Goal: Task Accomplishment & Management: Manage account settings

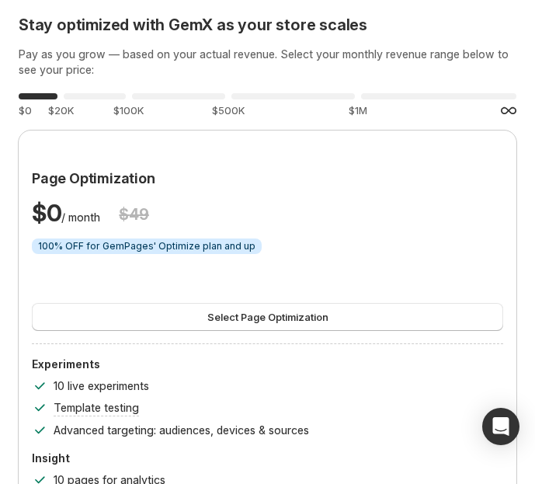
drag, startPoint x: 825, startPoint y: 23, endPoint x: 503, endPoint y: 4, distance: 322.2
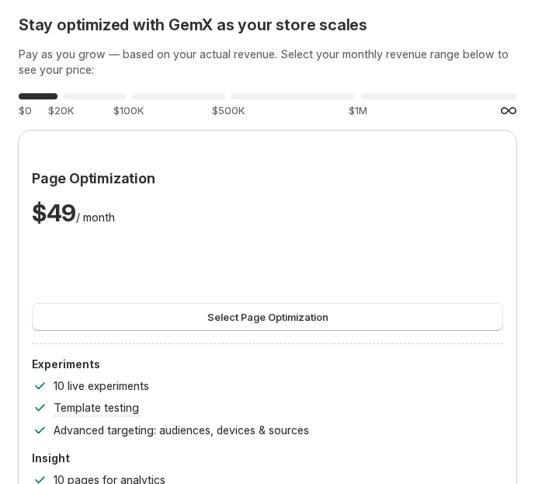
click at [0, 0] on p "All experiments and data collection paused — you'll need to upgrade to continue…" at bounding box center [0, 0] width 0 height 0
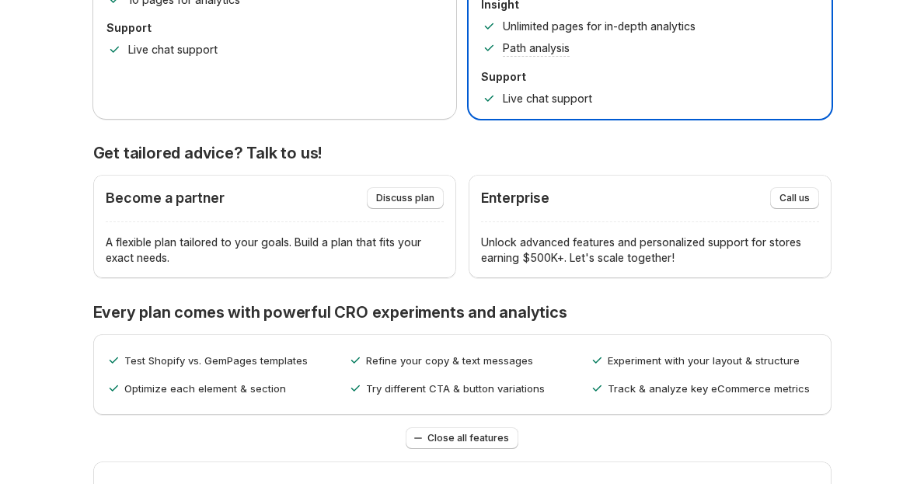
scroll to position [508, 0]
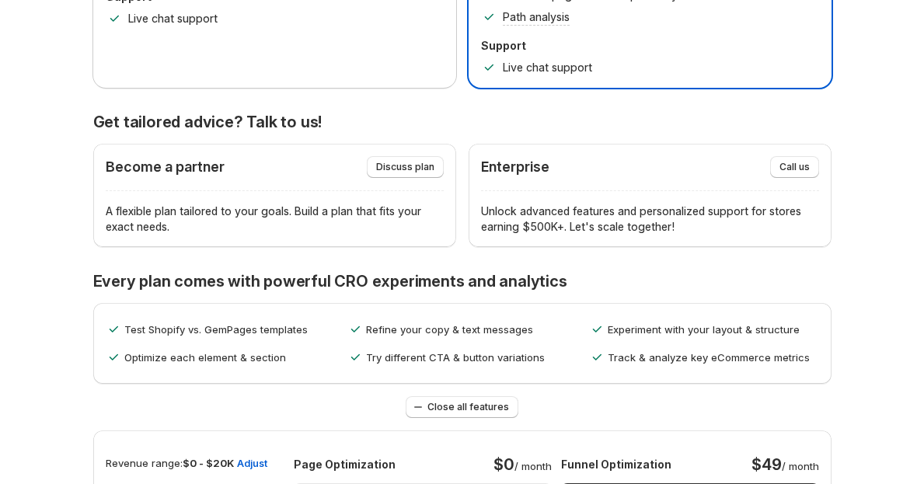
click at [395, 144] on div "Become a partner Discuss plan A flexible plan tailored to your goals. Build a p…" at bounding box center [274, 195] width 363 height 103
click at [401, 161] on span "Discuss plan" at bounding box center [405, 167] width 58 height 12
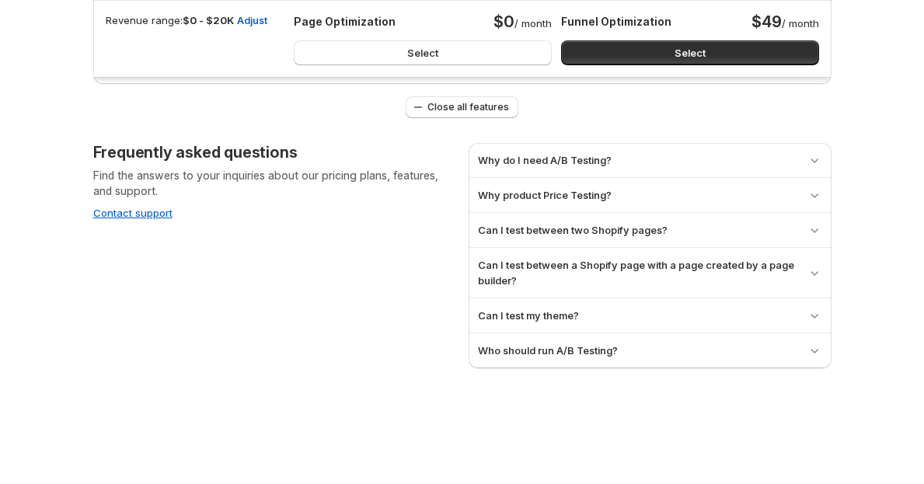
scroll to position [1729, 0]
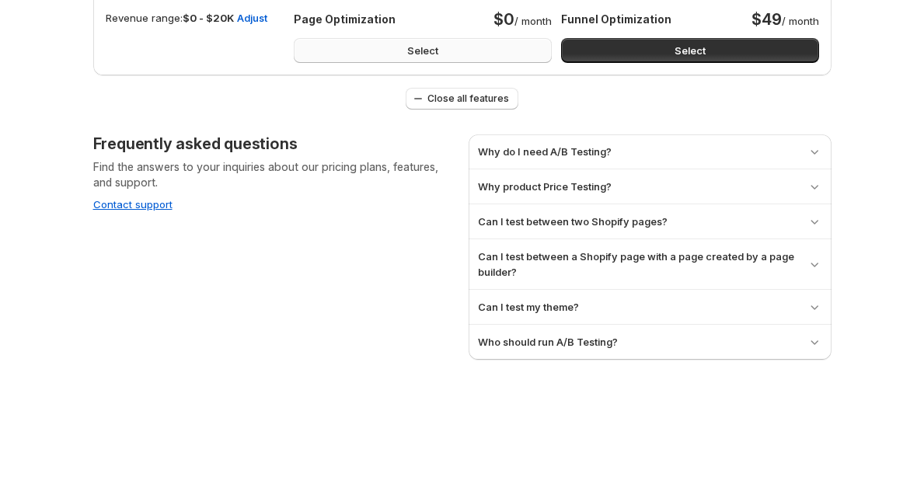
click at [451, 57] on button "Select" at bounding box center [423, 50] width 258 height 25
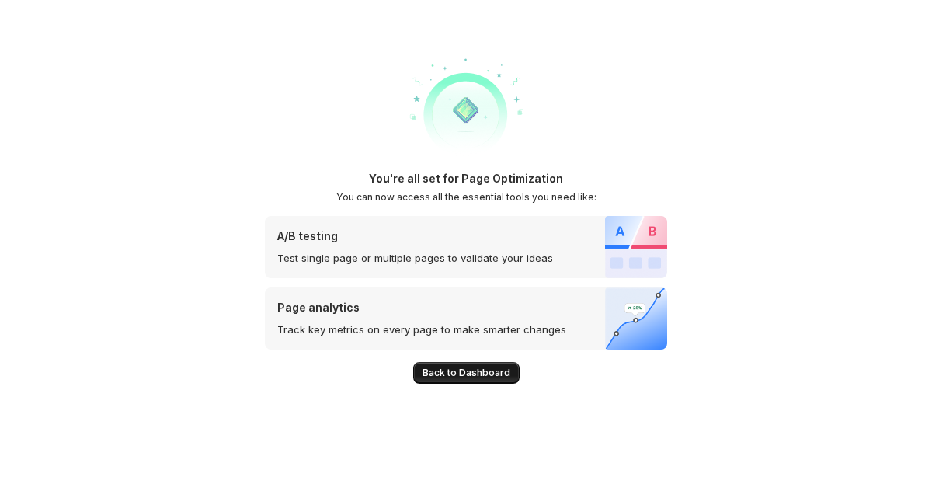
click at [457, 371] on span "Back to Dashboard" at bounding box center [467, 373] width 88 height 12
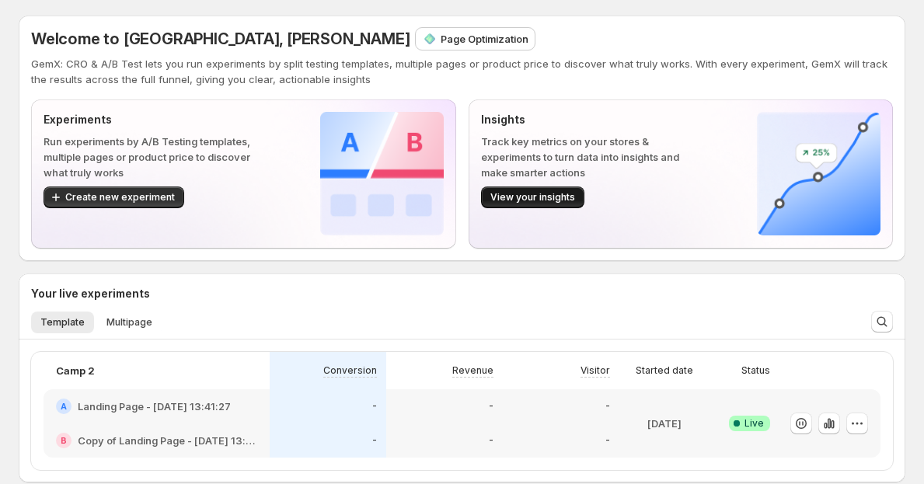
click at [545, 193] on span "View your insights" at bounding box center [532, 197] width 85 height 12
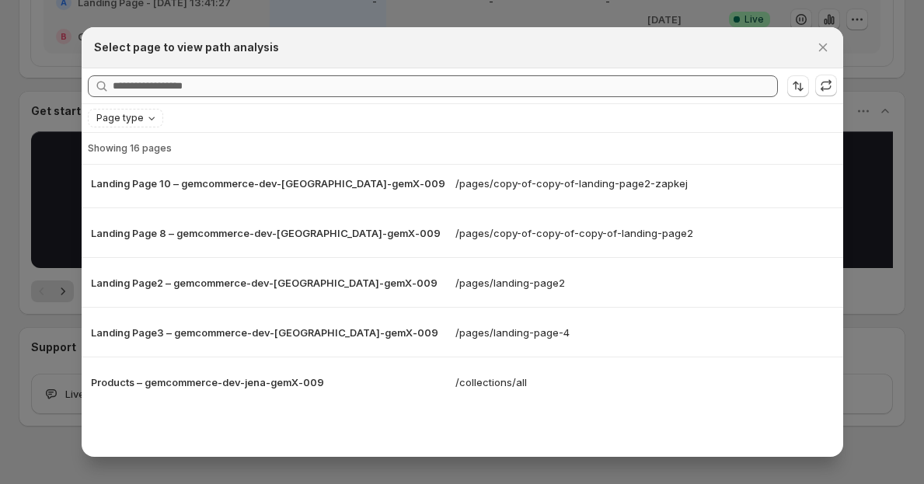
scroll to position [430, 0]
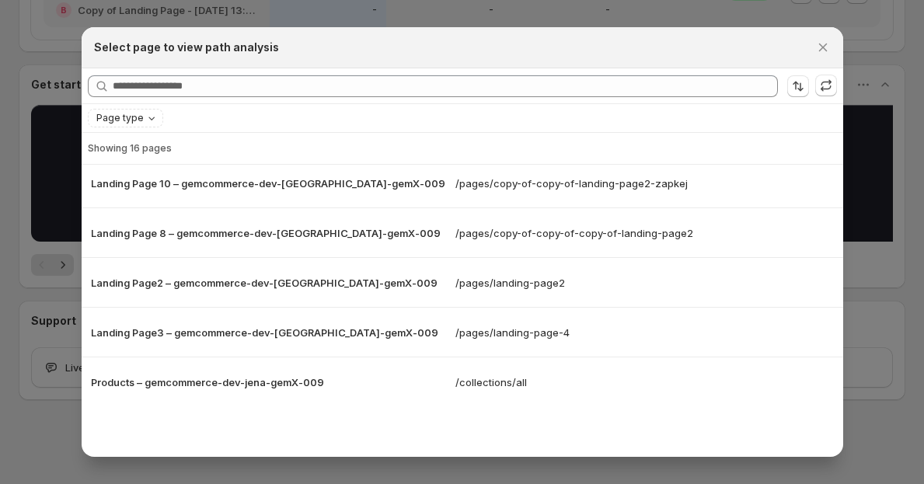
click at [854, 365] on div at bounding box center [462, 242] width 924 height 484
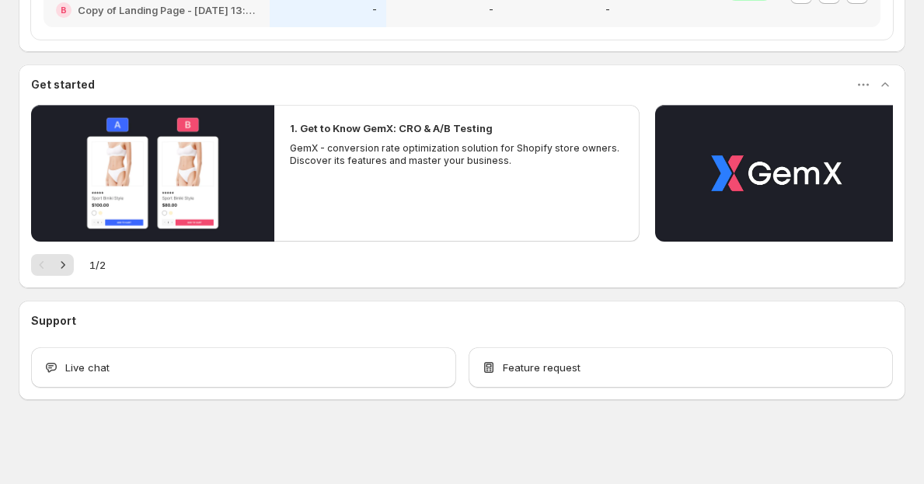
scroll to position [0, 0]
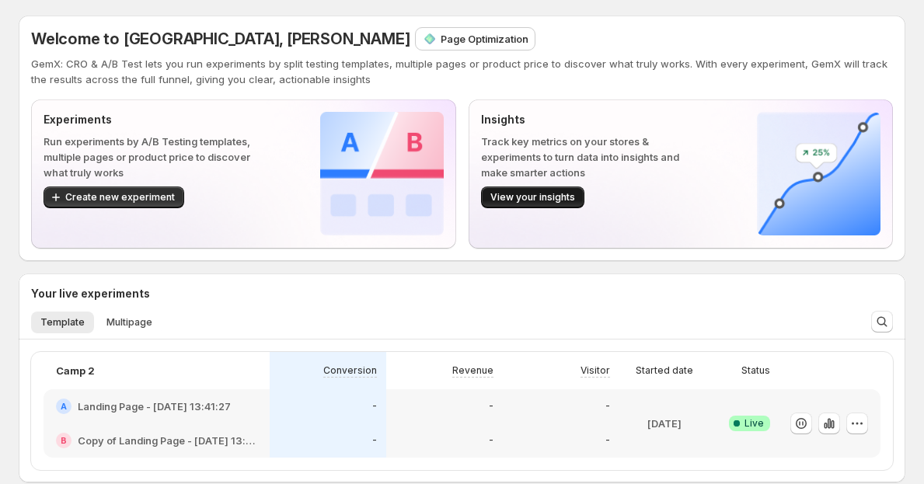
click at [549, 200] on span "View your insights" at bounding box center [532, 197] width 85 height 12
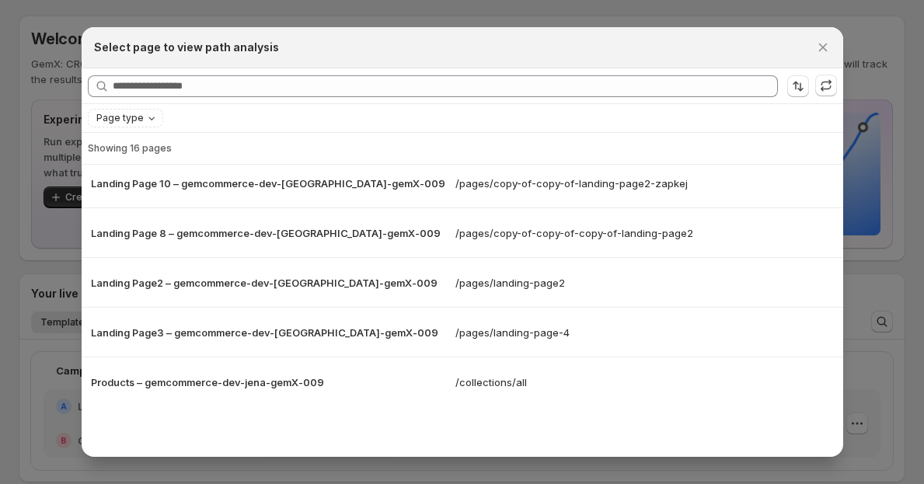
scroll to position [430, 0]
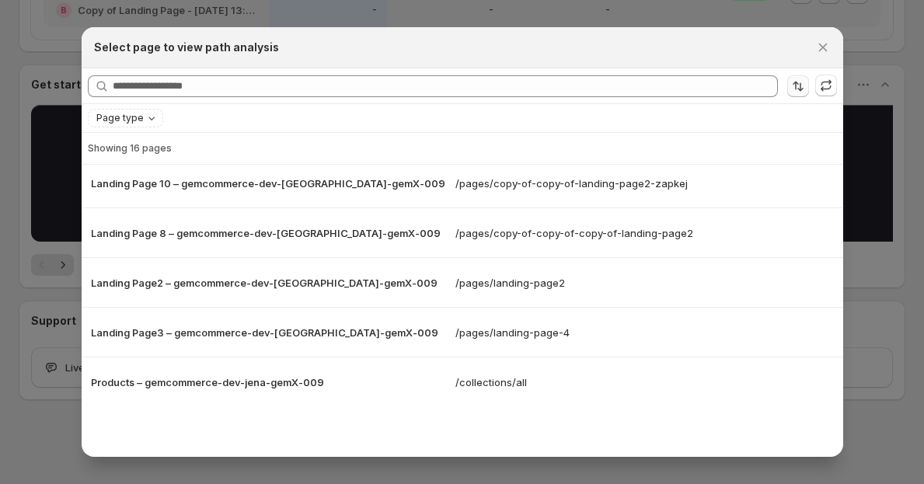
click at [796, 90] on icon "Sort the results" at bounding box center [798, 86] width 16 height 16
click at [796, 91] on icon "Sort the results" at bounding box center [798, 86] width 16 height 16
click at [583, 72] on div "Searching all page More views More views" at bounding box center [462, 85] width 761 height 35
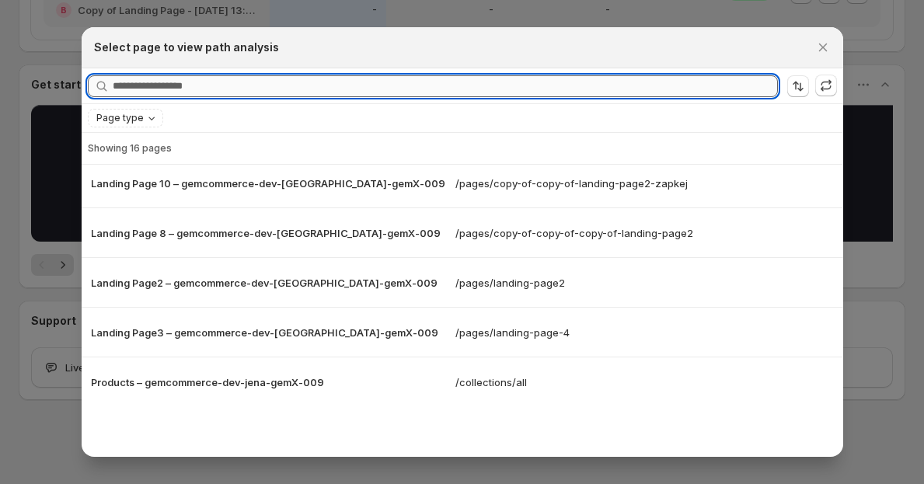
click at [570, 80] on input "Searching all page" at bounding box center [445, 86] width 665 height 22
type input "*"
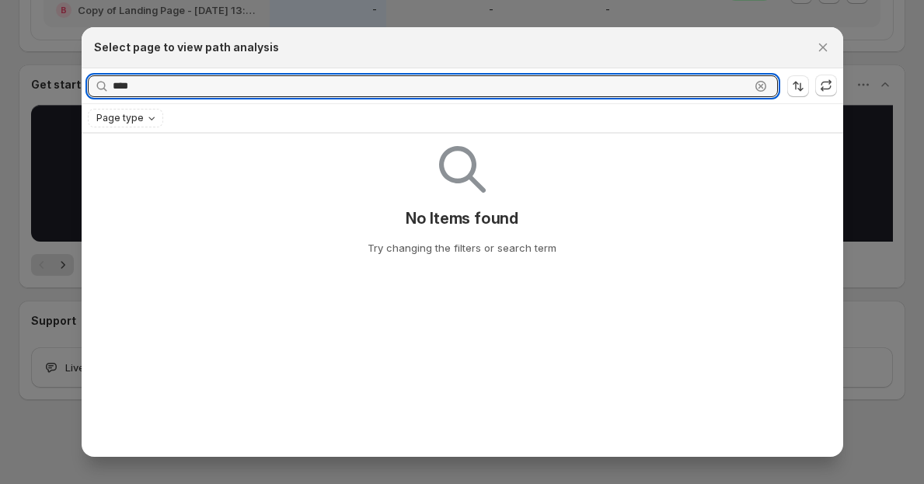
type input "****"
click at [764, 91] on div "**** Clear" at bounding box center [433, 86] width 690 height 22
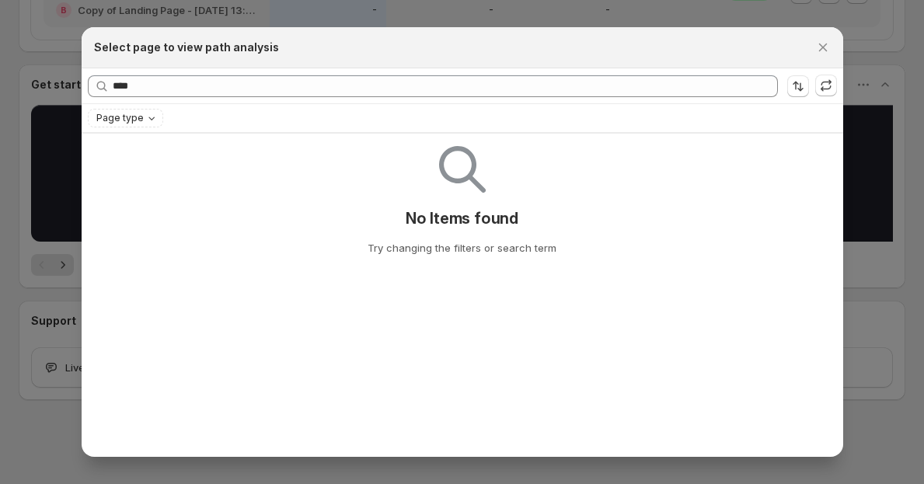
drag, startPoint x: 746, startPoint y: 88, endPoint x: 758, endPoint y: 85, distance: 12.8
click at [758, 85] on icon ":rd:" at bounding box center [759, 85] width 5 height 5
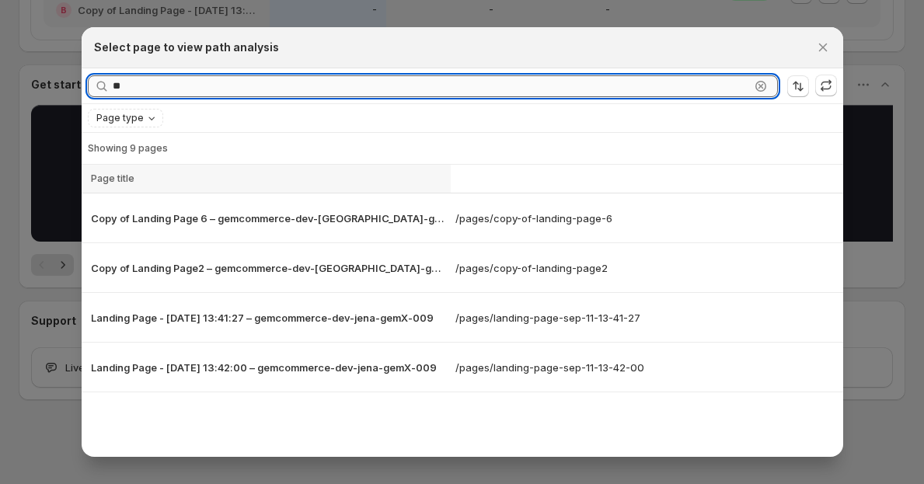
type input "*"
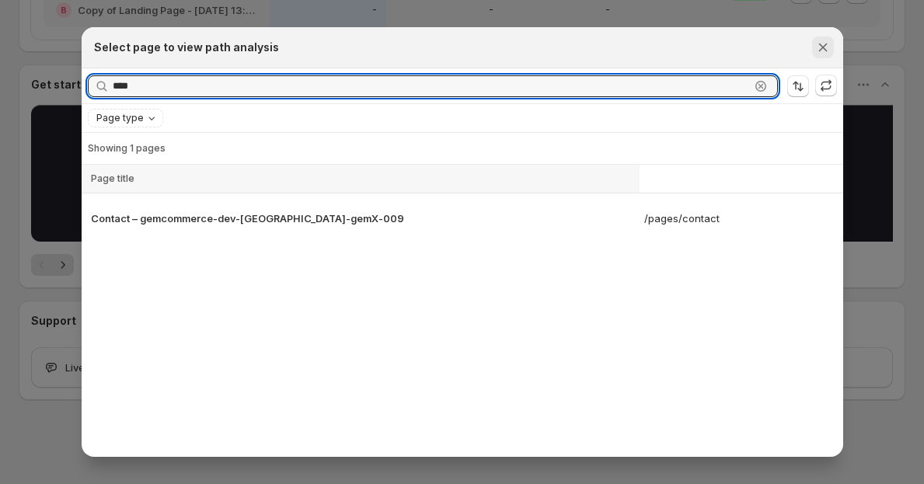
type input "****"
click at [818, 48] on icon "Close" at bounding box center [823, 48] width 16 height 16
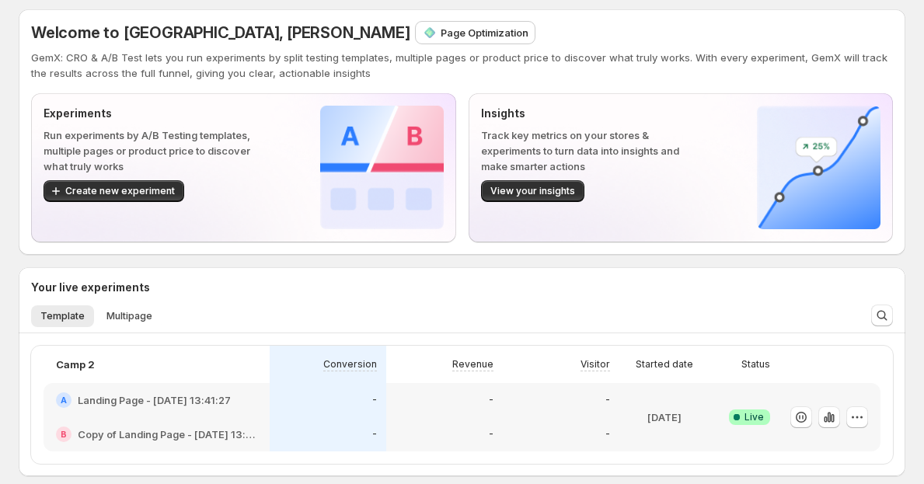
scroll to position [46, 0]
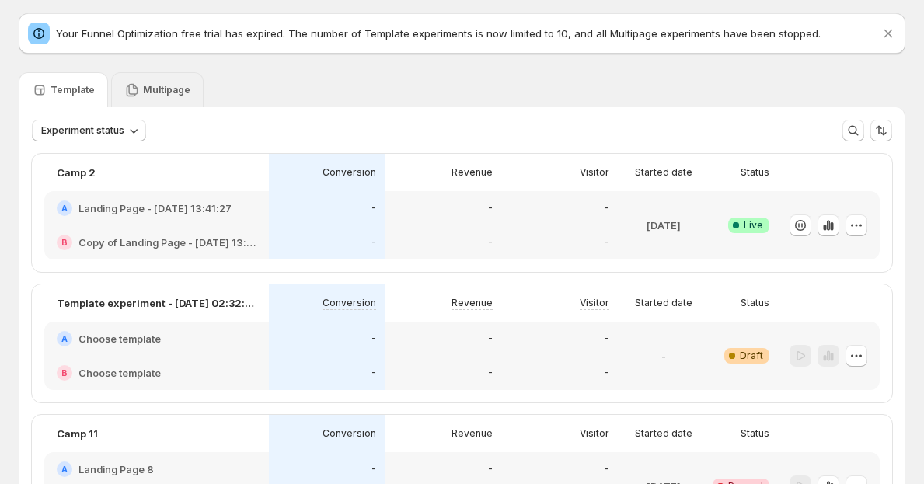
click at [119, 102] on div "Multipage" at bounding box center [157, 89] width 92 height 35
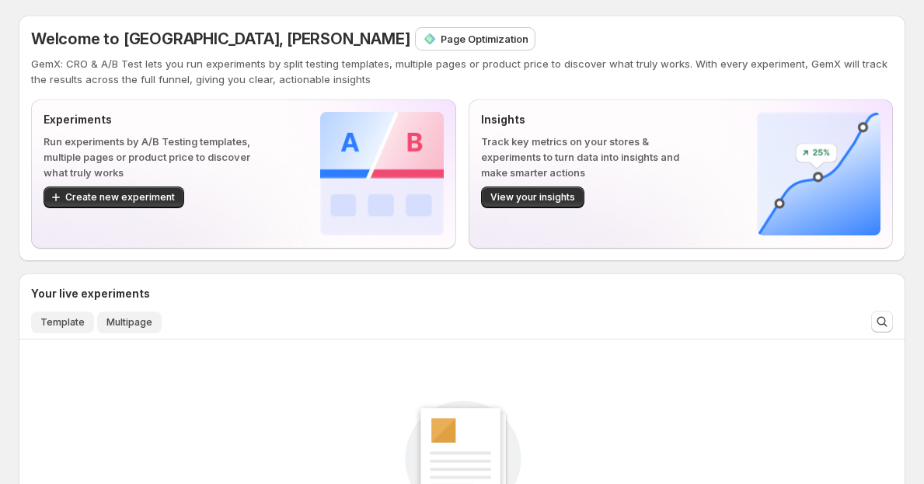
click at [40, 318] on button "Template" at bounding box center [62, 322] width 63 height 22
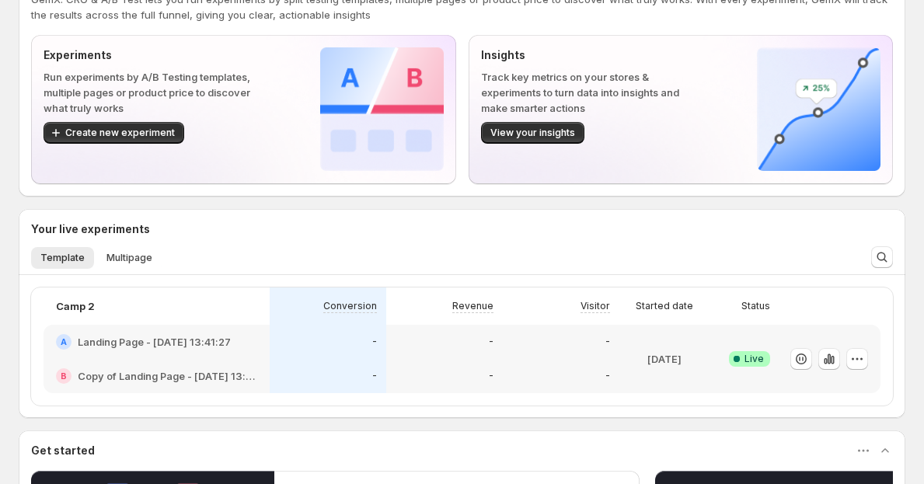
scroll to position [60, 0]
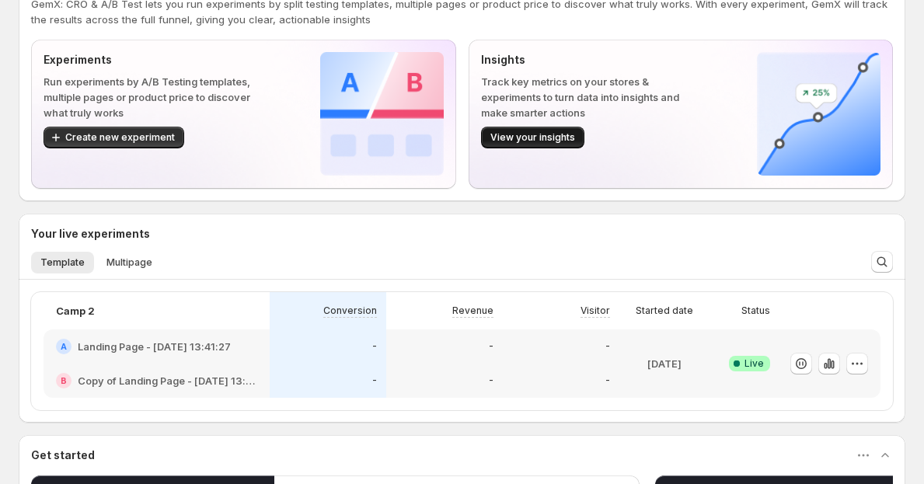
click at [510, 141] on span "View your insights" at bounding box center [532, 137] width 85 height 12
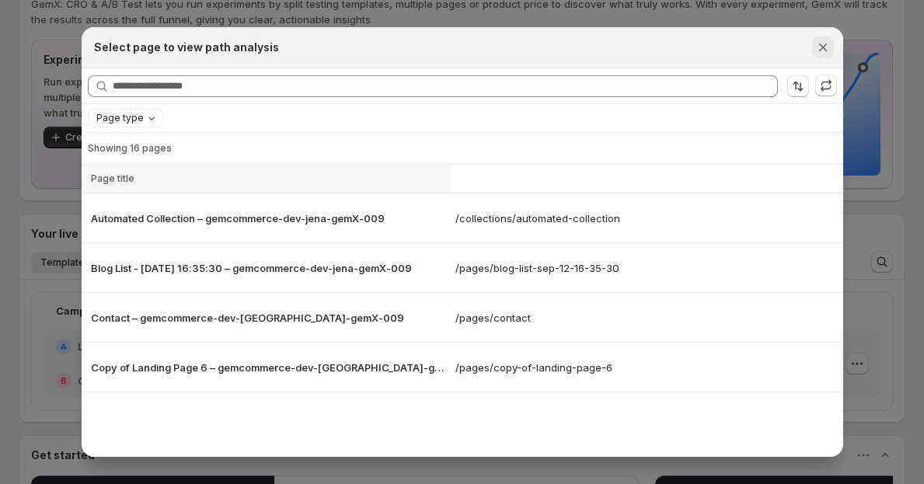
click at [821, 47] on icon "Close" at bounding box center [823, 48] width 16 height 16
